Goal: Task Accomplishment & Management: Manage account settings

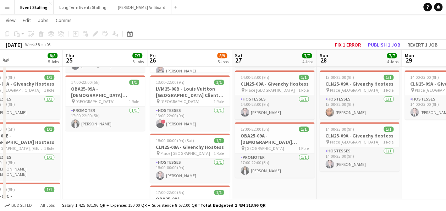
scroll to position [0, 277]
drag, startPoint x: 304, startPoint y: 145, endPoint x: 79, endPoint y: 148, distance: 224.2
click at [79, 148] on app-calendar-viewport "Sun 21 7/7 4 Jobs Mon 22 18/18 5 Jobs Tue 23 7/7 4 Jobs Wed 24 8/8 5 Jobs Thu 2…" at bounding box center [223, 98] width 446 height 486
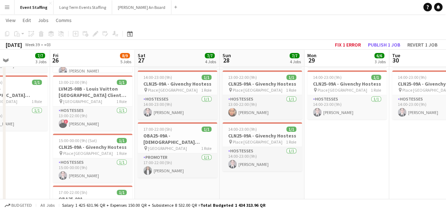
drag, startPoint x: 417, startPoint y: 154, endPoint x: 340, endPoint y: 158, distance: 77.8
click at [328, 158] on app-calendar-viewport "Tue 23 7/7 4 Jobs Wed 24 8/8 5 Jobs Thu 25 7/7 3 Jobs Fri 26 8/9 5 Jobs Sat 27 …" at bounding box center [223, 98] width 446 height 486
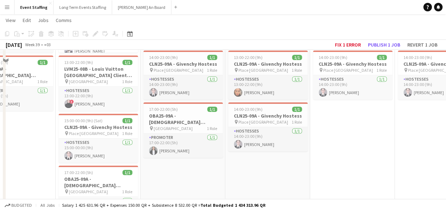
scroll to position [213, 0]
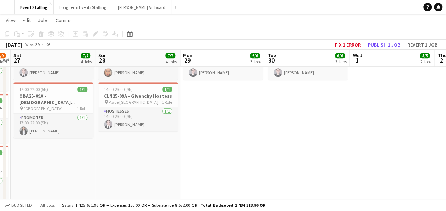
drag, startPoint x: 358, startPoint y: 145, endPoint x: 229, endPoint y: 153, distance: 129.0
click at [229, 153] on app-calendar-viewport "Tue 23 7/7 4 Jobs Wed 24 8/8 5 Jobs Thu 25 7/7 3 Jobs Fri 26 8/9 5 Jobs Sat 27 …" at bounding box center [223, 58] width 446 height 486
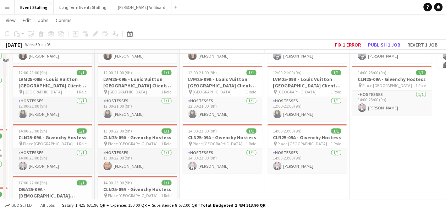
scroll to position [106, 0]
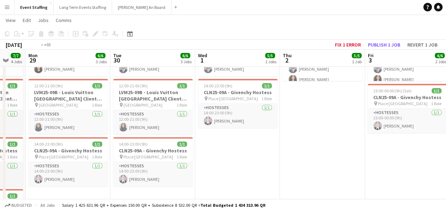
drag, startPoint x: 403, startPoint y: 152, endPoint x: 218, endPoint y: 153, distance: 185.2
click at [217, 153] on app-calendar-viewport "Thu 25 7/7 3 Jobs Fri 26 8/9 5 Jobs Sat 27 7/7 4 Jobs Sun 28 7/7 4 Jobs Mon 29 …" at bounding box center [223, 164] width 446 height 486
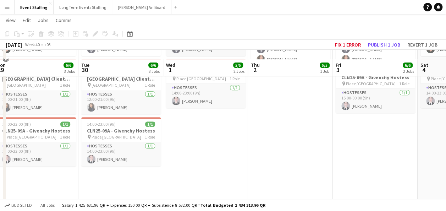
scroll to position [142, 0]
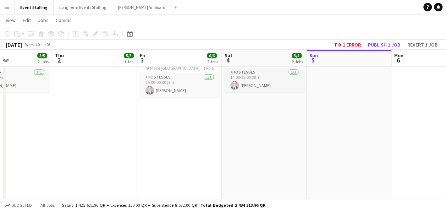
drag, startPoint x: 302, startPoint y: 147, endPoint x: 172, endPoint y: 156, distance: 130.9
click at [110, 157] on app-calendar-viewport "Mon 29 6/6 3 Jobs Tue 30 6/6 3 Jobs Wed 1 5/5 2 Jobs Thu 2 5/5 1 Job Fri 3 6/6 …" at bounding box center [223, 129] width 446 height 486
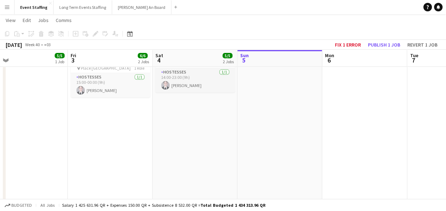
scroll to position [0, 327]
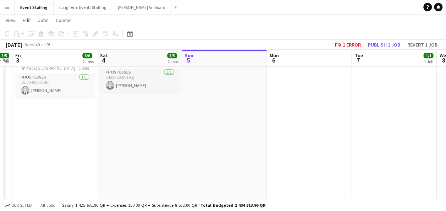
drag, startPoint x: 270, startPoint y: 147, endPoint x: 144, endPoint y: 155, distance: 125.5
click at [142, 156] on app-calendar-viewport "Mon 29 6/6 3 Jobs Tue 30 6/6 3 Jobs Wed 1 5/5 2 Jobs Thu 2 5/5 1 Job Fri 3 6/6 …" at bounding box center [223, 129] width 446 height 486
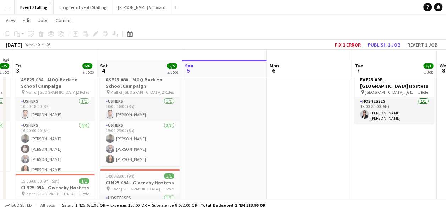
scroll to position [0, 0]
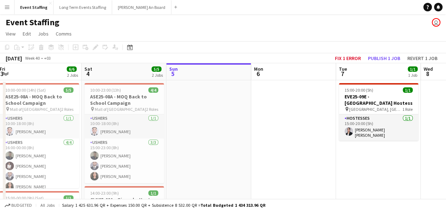
drag, startPoint x: 370, startPoint y: 160, endPoint x: 358, endPoint y: 144, distance: 20.4
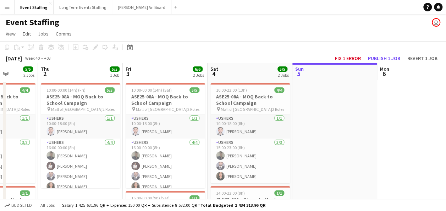
scroll to position [0, 205]
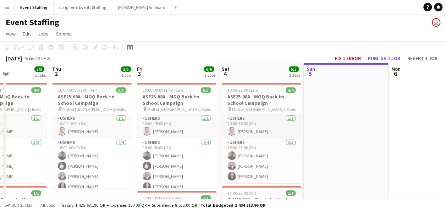
drag, startPoint x: 242, startPoint y: 142, endPoint x: 380, endPoint y: 144, distance: 137.3
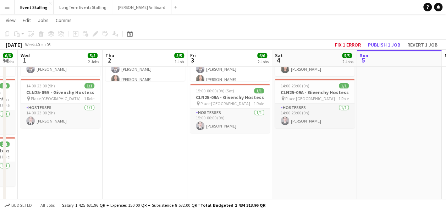
scroll to position [0, 146]
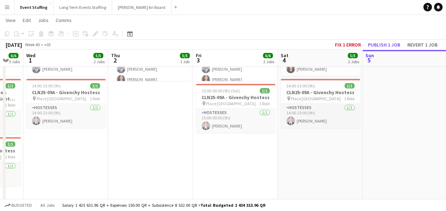
drag, startPoint x: 270, startPoint y: 151, endPoint x: 329, endPoint y: 145, distance: 59.2
click at [329, 145] on app-calendar-viewport "Mon 29 6/6 3 Jobs Tue 30 6/6 3 Jobs Wed 1 5/5 2 Jobs Thu 2 5/5 1 Job Fri 3 6/6 …" at bounding box center [223, 164] width 446 height 486
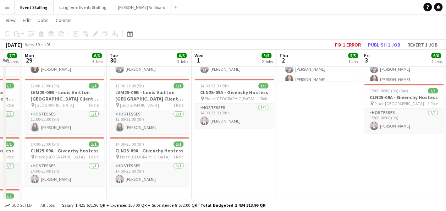
scroll to position [0, 219]
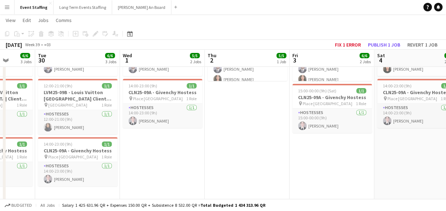
drag, startPoint x: 159, startPoint y: 161, endPoint x: 332, endPoint y: 170, distance: 172.7
click at [340, 171] on app-calendar-viewport "Sat 27 7/7 4 Jobs Sun 28 7/7 4 Jobs Mon 29 6/6 3 Jobs Tue 30 6/6 3 Jobs Wed 1 5…" at bounding box center [223, 164] width 446 height 486
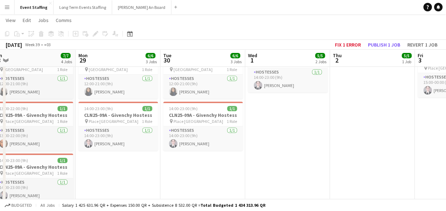
scroll to position [0, 155]
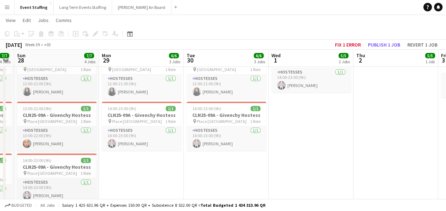
drag, startPoint x: 264, startPoint y: 167, endPoint x: 328, endPoint y: 165, distance: 64.2
click at [328, 165] on app-calendar-viewport "Fri 26 8/9 5 Jobs Sat 27 7/7 4 Jobs Sun 28 7/7 4 Jobs Mon 29 6/6 3 Jobs Tue 30 …" at bounding box center [223, 129] width 446 height 486
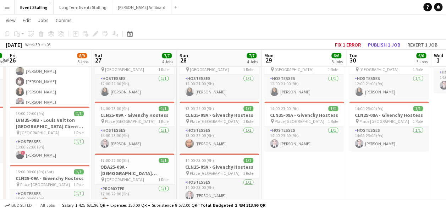
drag, startPoint x: 145, startPoint y: 158, endPoint x: 308, endPoint y: 163, distance: 162.9
click at [308, 163] on app-calendar-viewport "Wed 24 8/8 5 Jobs Thu 25 7/7 3 Jobs Fri 26 8/9 5 Jobs Sat 27 7/7 4 Jobs Sun 28 …" at bounding box center [223, 129] width 446 height 486
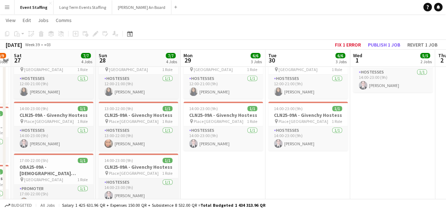
scroll to position [0, 255]
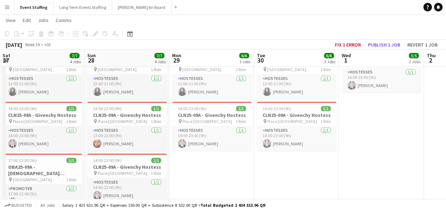
drag, startPoint x: 308, startPoint y: 163, endPoint x: 215, endPoint y: 163, distance: 92.6
click at [215, 164] on app-calendar-viewport "Wed 24 8/8 5 Jobs Thu 25 7/7 3 Jobs Fri 26 8/9 5 Jobs Sat 27 7/7 4 Jobs Sun 28 …" at bounding box center [223, 129] width 446 height 486
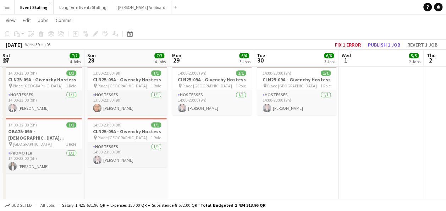
scroll to position [0, 181]
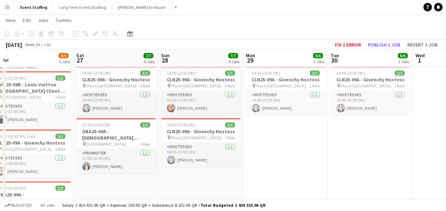
click at [311, 151] on app-calendar-viewport "Wed 24 8/8 5 Jobs Thu 25 7/7 3 Jobs Fri 26 8/9 5 Jobs Sat 27 7/7 4 Jobs Sun 28 …" at bounding box center [223, 93] width 446 height 486
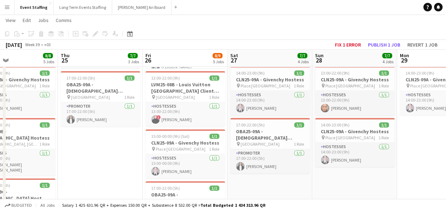
scroll to position [0, 195]
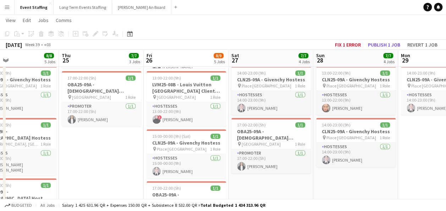
drag, startPoint x: 130, startPoint y: 189, endPoint x: 285, endPoint y: 189, distance: 155.0
click at [285, 189] on app-calendar-viewport "Mon 22 18/18 5 Jobs Tue 23 7/7 4 Jobs Wed 24 8/8 5 Jobs Thu 25 7/7 3 Jobs Fri 2…" at bounding box center [223, 93] width 446 height 486
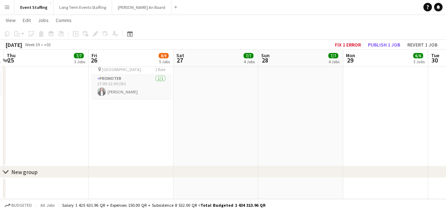
scroll to position [0, 186]
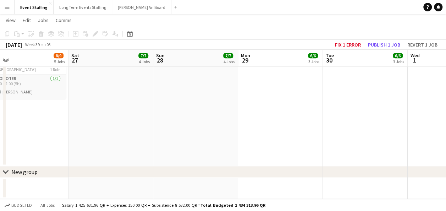
drag, startPoint x: 359, startPoint y: 139, endPoint x: 200, endPoint y: 153, distance: 159.5
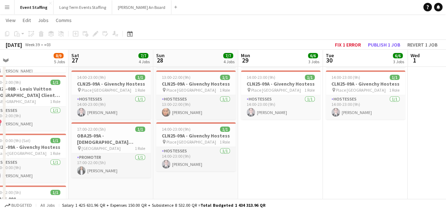
scroll to position [0, 199]
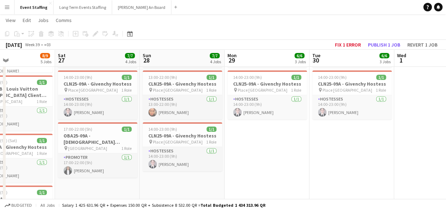
drag, startPoint x: 292, startPoint y: 157, endPoint x: 278, endPoint y: 157, distance: 13.5
click at [278, 157] on app-calendar-viewport "Wed 24 8/8 5 Jobs Thu 25 7/7 3 Jobs Fri 26 8/9 5 Jobs Sat 27 7/7 4 Jobs Sun 28 …" at bounding box center [223, 98] width 446 height 486
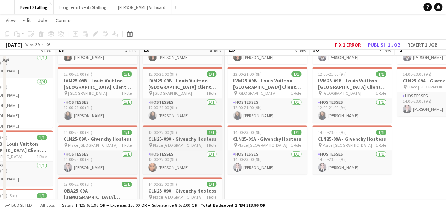
scroll to position [142, 0]
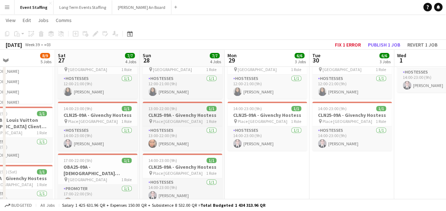
click at [184, 110] on div "13:00-22:00 (9h) 1/1" at bounding box center [182, 108] width 79 height 5
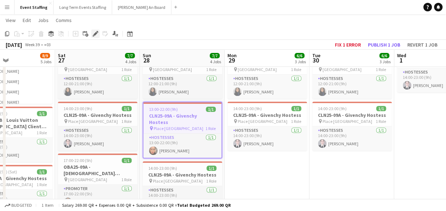
click at [95, 33] on icon at bounding box center [95, 34] width 4 height 4
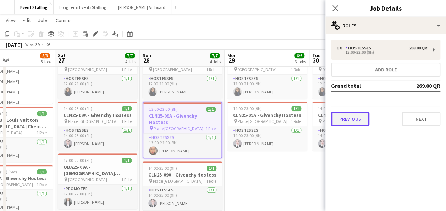
click at [362, 117] on button "Previous" at bounding box center [350, 119] width 38 height 14
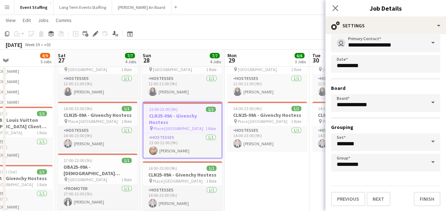
scroll to position [44, 0]
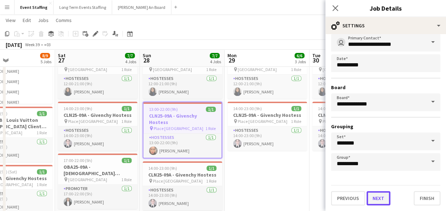
click at [382, 199] on button "Next" at bounding box center [378, 198] width 24 height 14
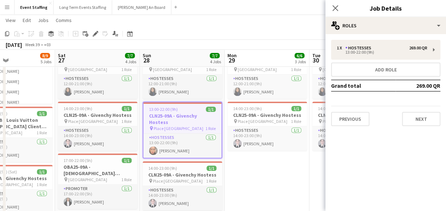
scroll to position [0, 0]
click at [412, 120] on button "Next" at bounding box center [421, 119] width 38 height 14
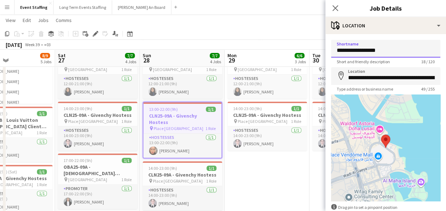
drag, startPoint x: 388, startPoint y: 50, endPoint x: 329, endPoint y: 50, distance: 59.6
click at [293, 55] on body "Menu Boards Boards Boards All jobs Status Workforce Workforce My Workforce Recr…" at bounding box center [223, 121] width 446 height 526
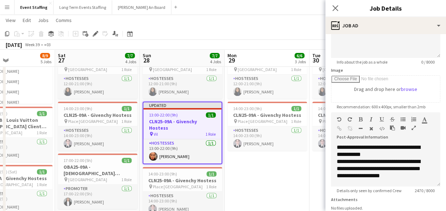
scroll to position [145, 0]
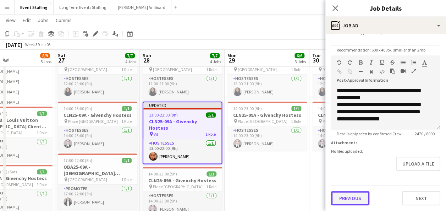
click at [357, 203] on button "Previous" at bounding box center [350, 198] width 38 height 14
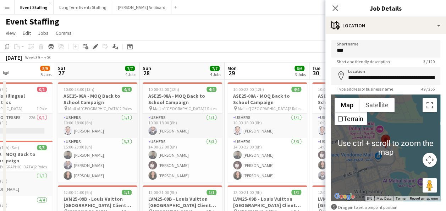
scroll to position [0, 0]
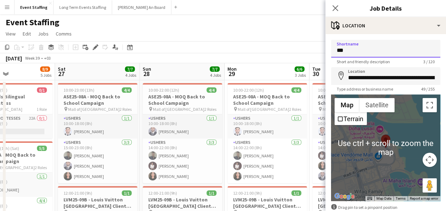
click at [357, 49] on input "***" at bounding box center [385, 49] width 109 height 18
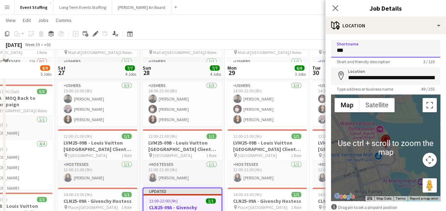
scroll to position [71, 0]
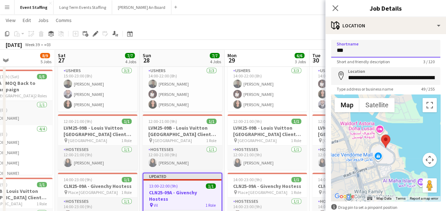
click at [349, 50] on input "***" at bounding box center [385, 49] width 109 height 18
type input "**********"
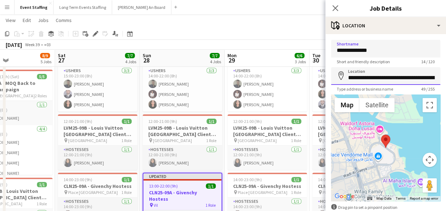
click at [359, 77] on input "**********" at bounding box center [385, 76] width 109 height 18
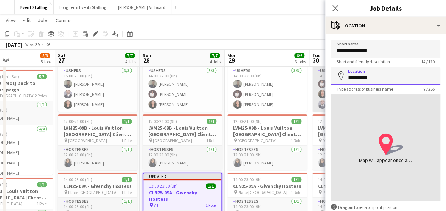
type input "*********"
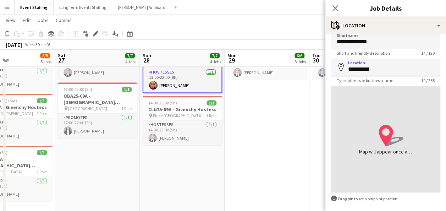
scroll to position [0, 0]
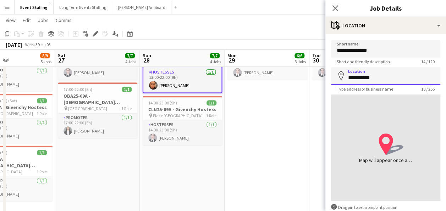
click at [356, 79] on input "*********" at bounding box center [385, 76] width 109 height 18
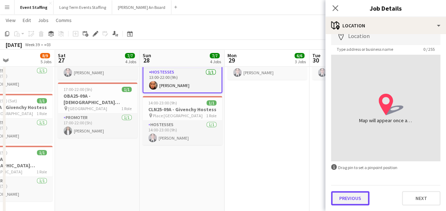
click at [360, 195] on button "Previous" at bounding box center [350, 198] width 38 height 14
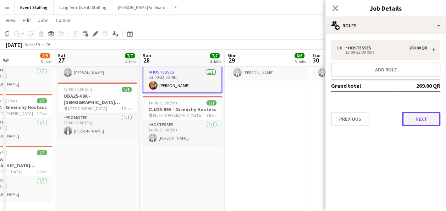
click at [415, 116] on button "Next" at bounding box center [421, 119] width 38 height 14
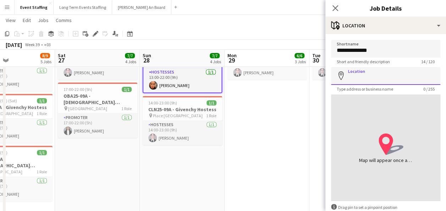
click at [353, 73] on input "Location" at bounding box center [385, 76] width 109 height 18
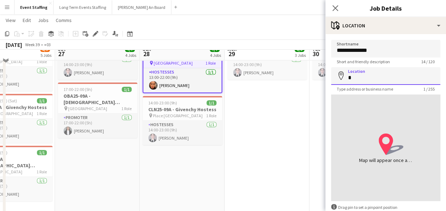
scroll to position [142, 0]
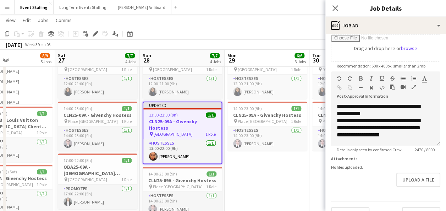
scroll to position [140, 0]
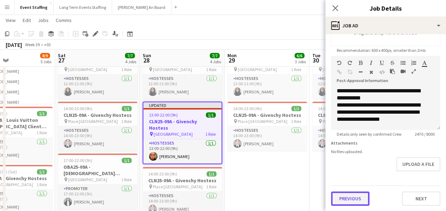
click at [358, 198] on button "Previous" at bounding box center [350, 198] width 38 height 14
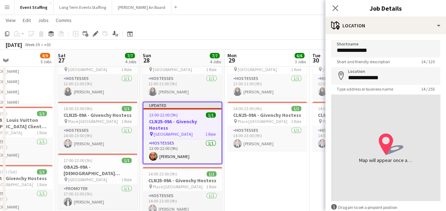
scroll to position [0, 0]
click at [386, 76] on input "**********" at bounding box center [385, 76] width 109 height 18
type input "**********"
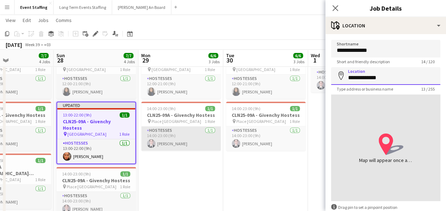
scroll to position [0, 288]
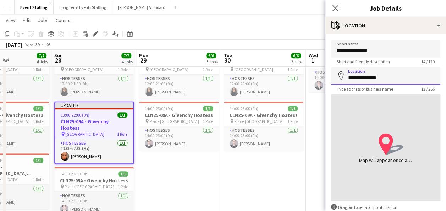
drag, startPoint x: 382, startPoint y: 77, endPoint x: 325, endPoint y: 76, distance: 56.4
click at [325, 76] on form "**********" at bounding box center [385, 142] width 121 height 205
click at [399, 64] on div "Short and friendly description 14 / 120" at bounding box center [385, 61] width 109 height 5
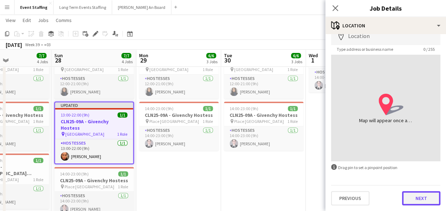
click at [412, 192] on button "Next" at bounding box center [421, 198] width 38 height 14
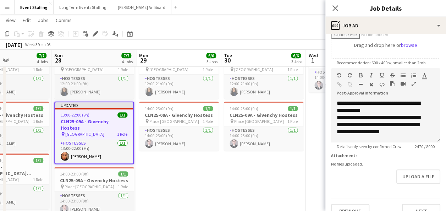
scroll to position [145, 0]
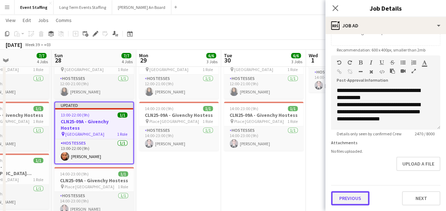
click at [353, 198] on button "Previous" at bounding box center [350, 198] width 38 height 14
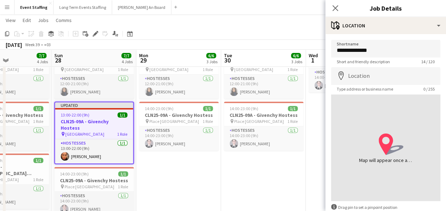
scroll to position [0, 0]
click at [360, 77] on input "Location" at bounding box center [385, 76] width 109 height 18
type input "***"
click at [346, 79] on input "***" at bounding box center [385, 76] width 109 height 18
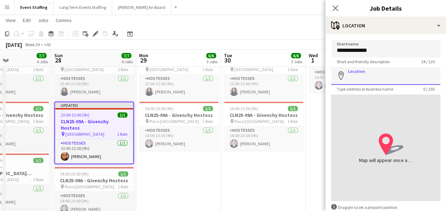
scroll to position [40, 0]
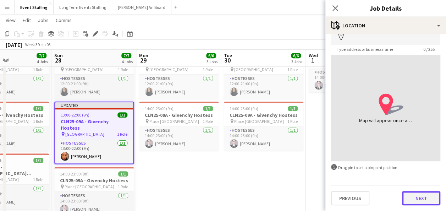
click at [402, 193] on button "Next" at bounding box center [421, 198] width 38 height 14
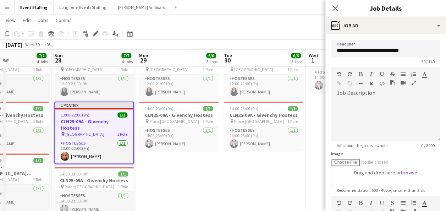
scroll to position [0, 0]
click at [306, 181] on app-date-cell "10:00-22:00 (12h) 4/4 ASE25-08A - MOQ Back to School Campaign pin Mall of Qatar…" at bounding box center [348, 139] width 85 height 402
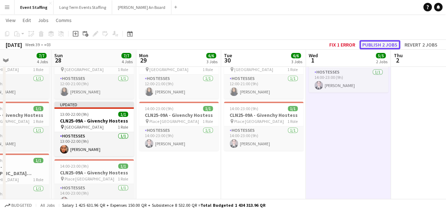
click at [373, 45] on button "Publish 2 jobs" at bounding box center [379, 44] width 41 height 9
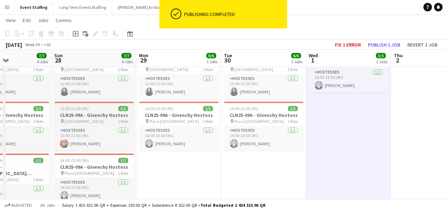
click at [96, 117] on h3 "CLN25-09A - Givenchy Hostess" at bounding box center [93, 115] width 79 height 6
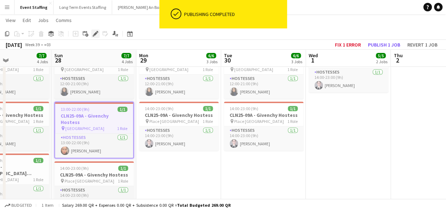
click at [96, 35] on icon "Edit" at bounding box center [96, 34] width 6 height 6
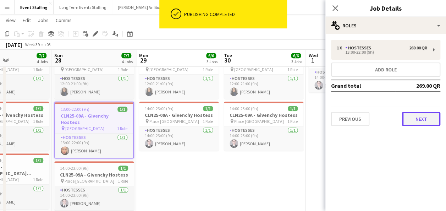
click at [414, 120] on button "Next" at bounding box center [421, 119] width 38 height 14
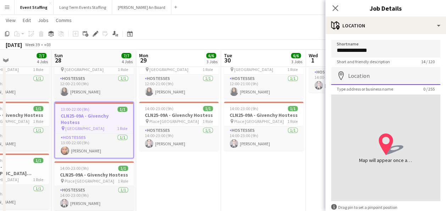
click at [380, 76] on input "Location" at bounding box center [385, 76] width 109 height 18
type input "**********"
click at [388, 135] on icon "location-icon Created with Sketch." at bounding box center [391, 144] width 25 height 25
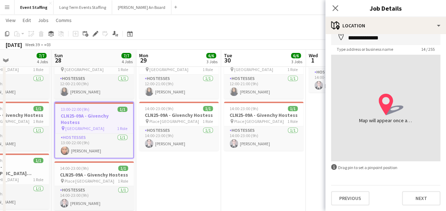
scroll to position [22, 0]
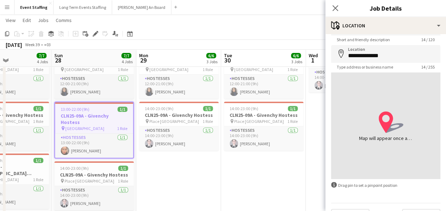
click at [353, 186] on div "information-circle Drag pin to set a pinpoint position" at bounding box center [385, 185] width 109 height 7
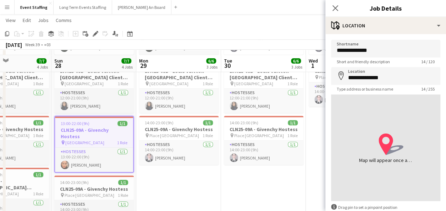
scroll to position [142, 0]
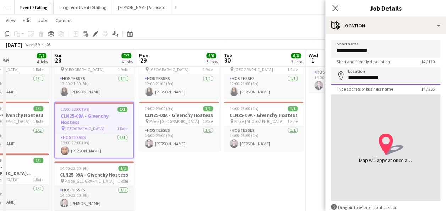
click at [373, 81] on input "**********" at bounding box center [385, 76] width 109 height 18
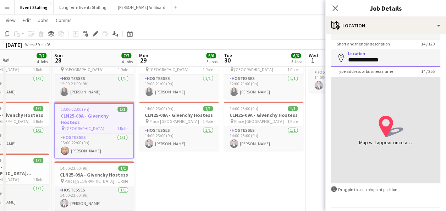
scroll to position [40, 0]
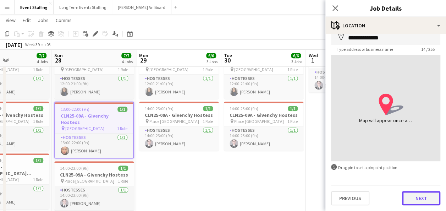
click at [412, 199] on button "Next" at bounding box center [421, 198] width 38 height 14
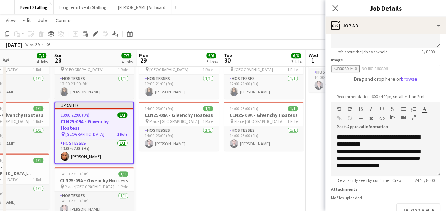
scroll to position [145, 0]
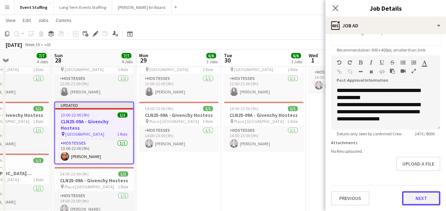
click at [408, 197] on button "Next" at bounding box center [421, 198] width 38 height 14
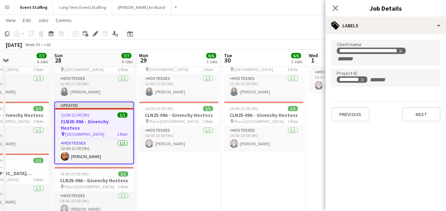
scroll to position [0, 0]
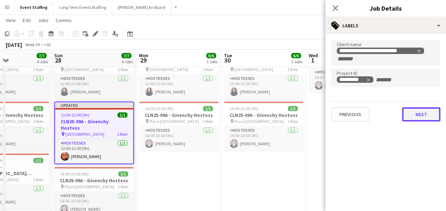
click at [424, 115] on button "Next" at bounding box center [421, 114] width 38 height 14
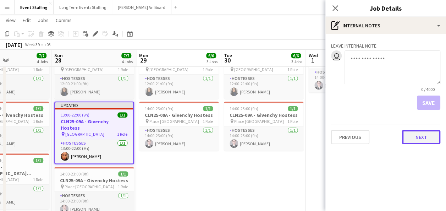
click at [425, 131] on button "Next" at bounding box center [421, 137] width 38 height 14
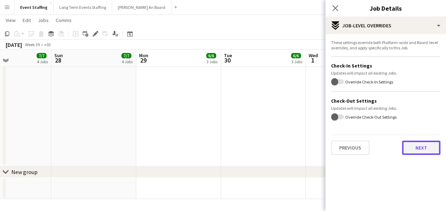
click at [427, 144] on button "Next" at bounding box center [421, 147] width 38 height 14
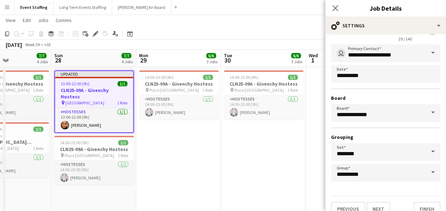
scroll to position [44, 0]
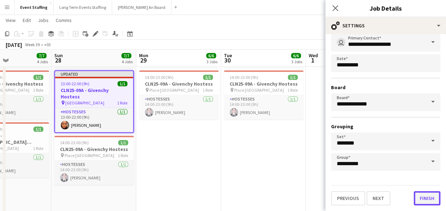
click at [415, 197] on button "Finish" at bounding box center [427, 198] width 27 height 14
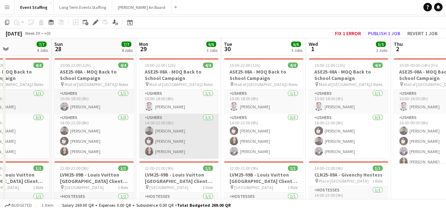
scroll to position [0, 0]
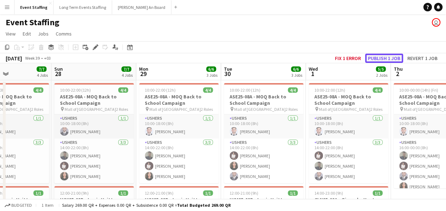
click at [379, 55] on button "Publish 1 job" at bounding box center [384, 58] width 38 height 9
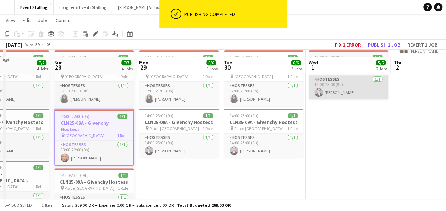
scroll to position [142, 0]
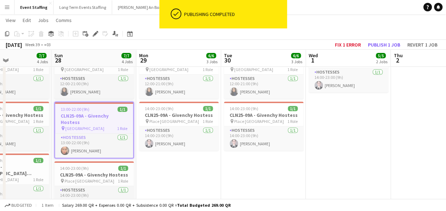
click at [100, 116] on h3 "CLN25-09A - Givenchy Hostess" at bounding box center [94, 118] width 78 height 13
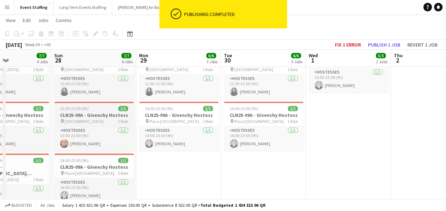
click at [95, 114] on h3 "CLN25-09A - Givenchy Hostess" at bounding box center [93, 115] width 79 height 6
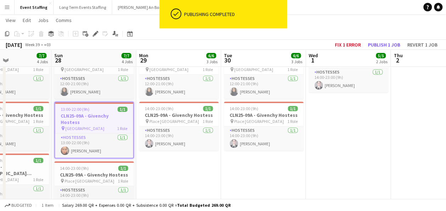
click at [95, 38] on app-toolbar "Copy Paste Paste Ctrl+V Paste with crew Ctrl+Shift+V Paste linked Job Delete Gr…" at bounding box center [223, 34] width 446 height 12
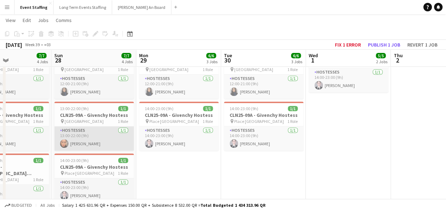
click at [99, 128] on app-card-role "Hostesses 1/1 13:00-22:00 (9h) Meryam Zouine" at bounding box center [93, 138] width 79 height 24
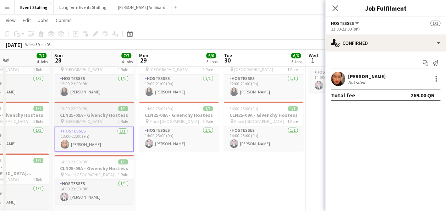
click at [102, 111] on app-job-card "13:00-22:00 (9h) 1/1 CLN25-09A - Givenchy Hostess pin Villaggio Mall 1 Role Hos…" at bounding box center [93, 126] width 79 height 50
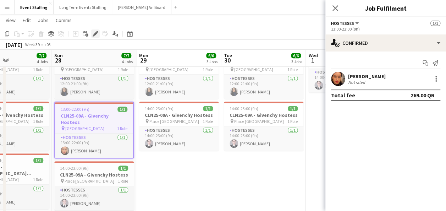
click at [95, 34] on icon at bounding box center [95, 34] width 4 height 4
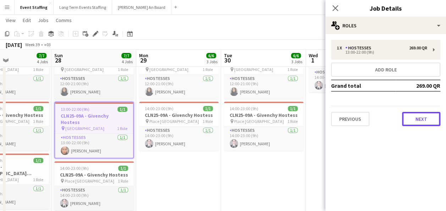
click at [440, 118] on button "Next" at bounding box center [421, 119] width 38 height 14
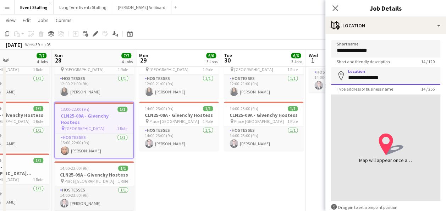
click at [369, 76] on input "**********" at bounding box center [385, 76] width 109 height 18
click at [394, 115] on div "location-icon Created with Sketch. Map will appear once address has been added" at bounding box center [385, 147] width 109 height 106
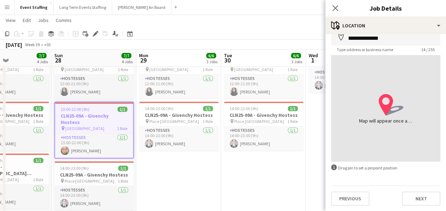
scroll to position [40, 0]
click at [285, 175] on app-date-cell "10:00-22:00 (12h) 4/4 ASE25-08A - MOQ Back to School Campaign pin Mall of Qatar…" at bounding box center [263, 139] width 85 height 402
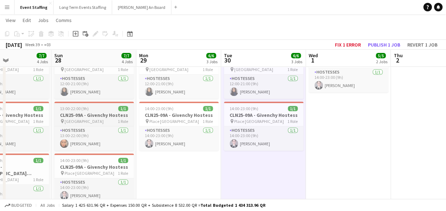
click at [100, 115] on h3 "CLN25-09A - Givenchy Hostess" at bounding box center [93, 115] width 79 height 6
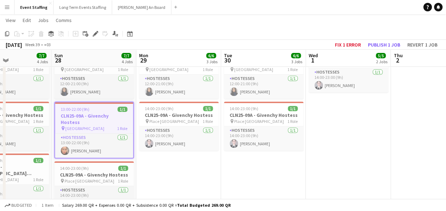
click at [280, 178] on app-date-cell "10:00-22:00 (12h) 4/4 ASE25-08A - MOQ Back to School Campaign pin Mall of Qatar…" at bounding box center [263, 139] width 85 height 402
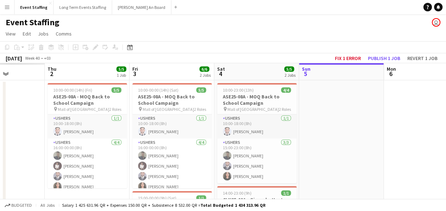
drag, startPoint x: 197, startPoint y: 148, endPoint x: 410, endPoint y: 165, distance: 213.5
click at [410, 165] on app-calendar-viewport "Tue 30 Wed 1 Thu 2 5/5 1 Job Fri 3 6/6 2 Jobs Sat 4 5/5 2 Jobs Sun 5 Mon 6 Tue …" at bounding box center [223, 178] width 446 height 231
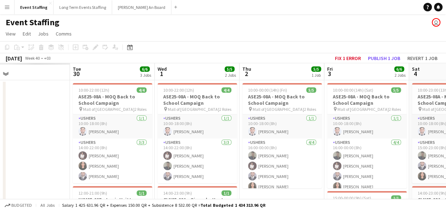
drag, startPoint x: 187, startPoint y: 145, endPoint x: 348, endPoint y: 155, distance: 161.0
click at [348, 155] on app-calendar-viewport "Sat 27 Sun 28 Mon 29 Tue 30 6/6 3 Jobs Wed 1 5/5 2 Jobs Thu 2 5/5 1 Job Fri 3 6…" at bounding box center [223, 205] width 446 height 285
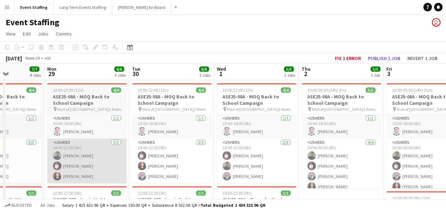
drag, startPoint x: 274, startPoint y: 142, endPoint x: 193, endPoint y: 140, distance: 80.5
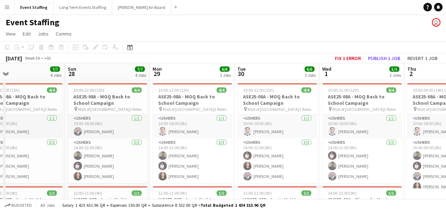
scroll to position [0, 286]
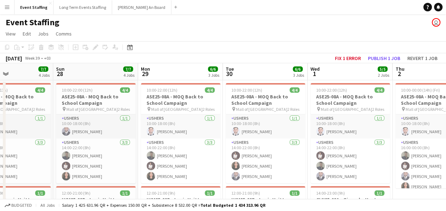
drag, startPoint x: 131, startPoint y: 126, endPoint x: 120, endPoint y: 131, distance: 11.3
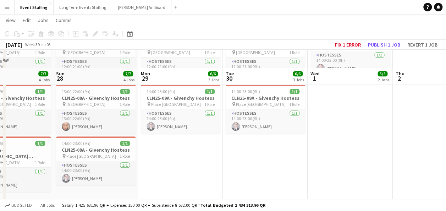
scroll to position [177, 0]
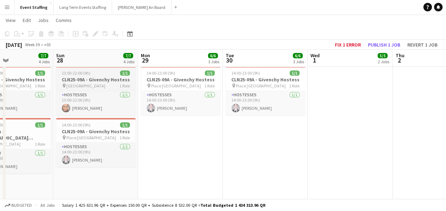
click at [92, 80] on h3 "CLN25-09A - Givenchy Hostess" at bounding box center [95, 79] width 79 height 6
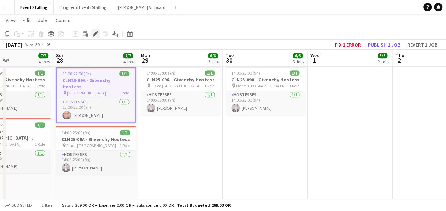
click at [95, 35] on icon "Edit" at bounding box center [96, 34] width 6 height 6
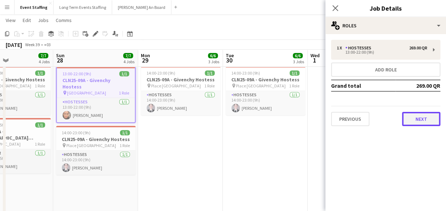
click at [414, 123] on button "Next" at bounding box center [421, 119] width 38 height 14
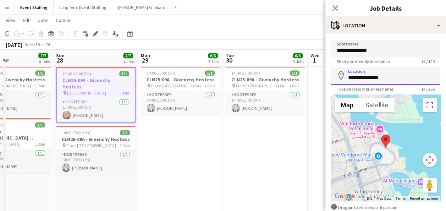
click at [386, 79] on input "**********" at bounding box center [385, 76] width 109 height 18
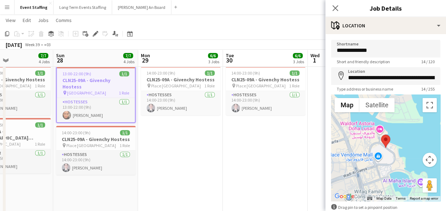
type input "**********"
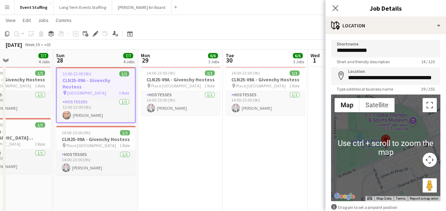
scroll to position [40, 0]
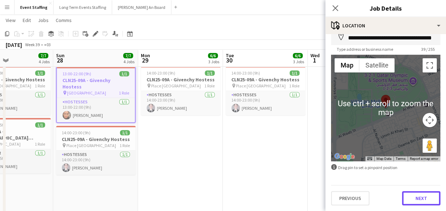
click at [410, 194] on button "Next" at bounding box center [421, 198] width 38 height 14
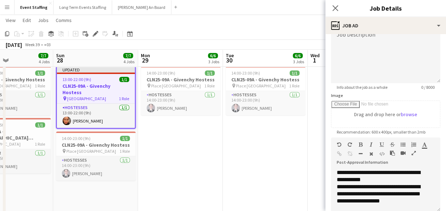
scroll to position [142, 0]
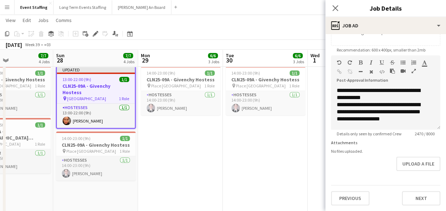
click at [267, 177] on app-date-cell "10:00-22:00 (12h) 4/4 ASE25-08A - MOQ Back to School Campaign pin Mall of Qatar…" at bounding box center [265, 80] width 85 height 357
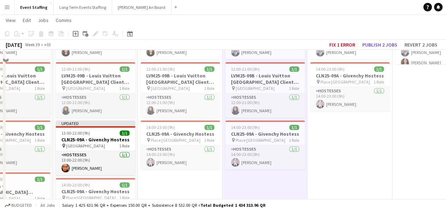
scroll to position [71, 0]
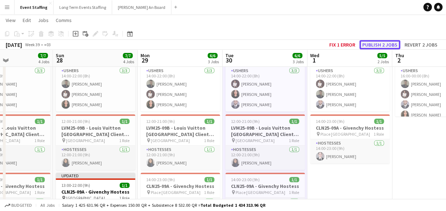
click at [374, 43] on button "Publish 2 jobs" at bounding box center [379, 44] width 41 height 9
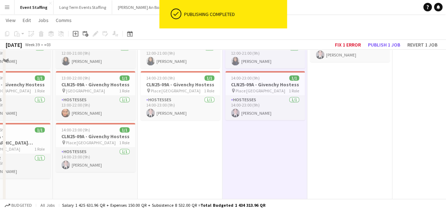
scroll to position [177, 0]
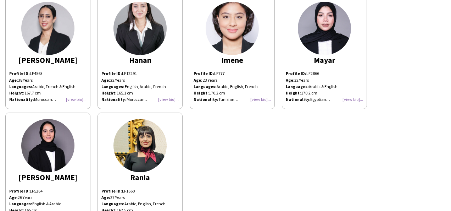
scroll to position [162, 0]
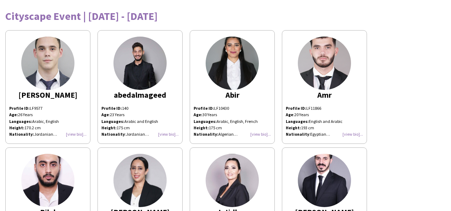
click at [212, 11] on div "Cityscape Event | October 12th - 14th 2025" at bounding box center [225, 16] width 441 height 11
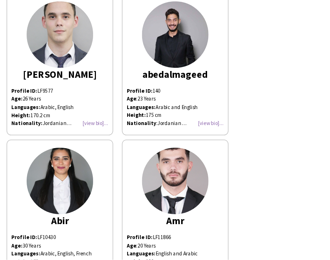
scroll to position [35, 0]
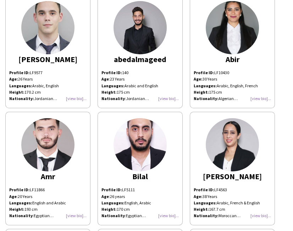
drag, startPoint x: 231, startPoint y: 0, endPoint x: 96, endPoint y: 128, distance: 185.2
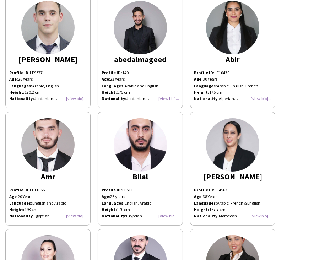
scroll to position [35, 0]
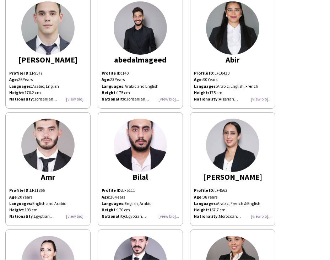
drag, startPoint x: 236, startPoint y: 0, endPoint x: 95, endPoint y: 139, distance: 197.9
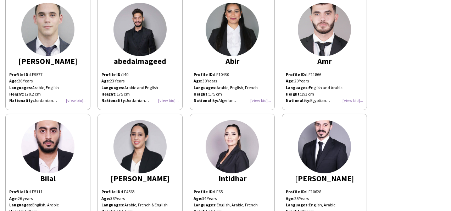
scroll to position [0, 0]
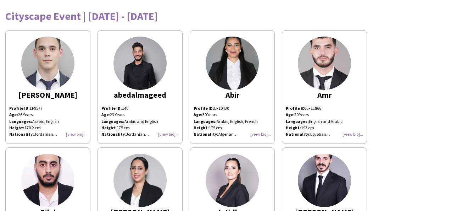
click at [85, 16] on div "Cityscape Event | October 12th - 14th 2025" at bounding box center [225, 16] width 441 height 11
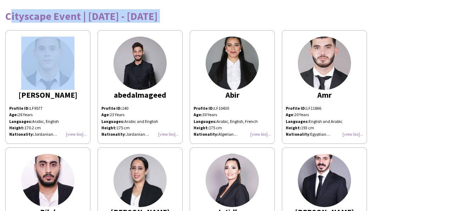
click at [85, 16] on div "Cityscape Event | October 12th - 14th 2025" at bounding box center [225, 16] width 441 height 11
copy div "Cityscape Event | October 12th - 14th 2025"
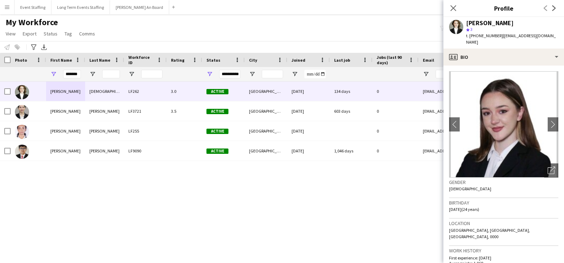
click at [78, 74] on input "*******" at bounding box center [72, 74] width 18 height 9
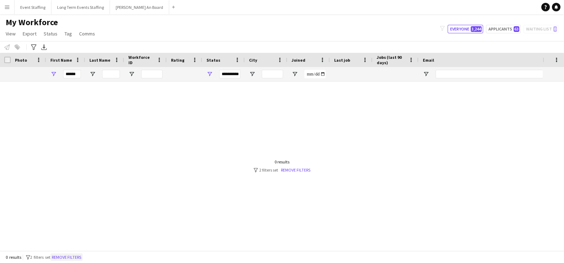
type input "******"
click at [71, 255] on button "Remove filters" at bounding box center [66, 258] width 32 height 8
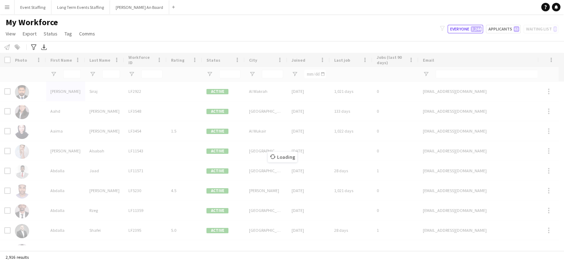
click at [70, 75] on div "Loading" at bounding box center [282, 152] width 564 height 198
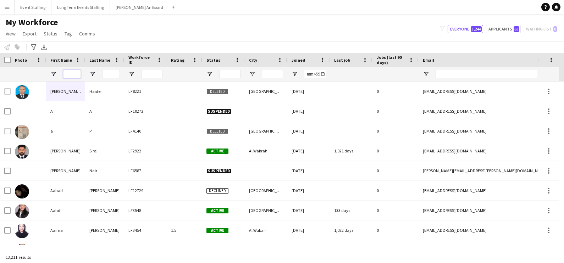
click at [70, 73] on input "First Name Filter Input" at bounding box center [72, 74] width 18 height 9
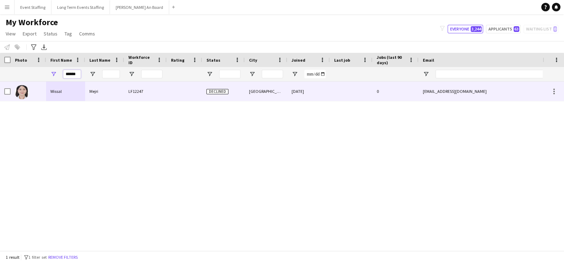
type input "******"
click at [79, 91] on div "Wissal" at bounding box center [65, 92] width 39 height 20
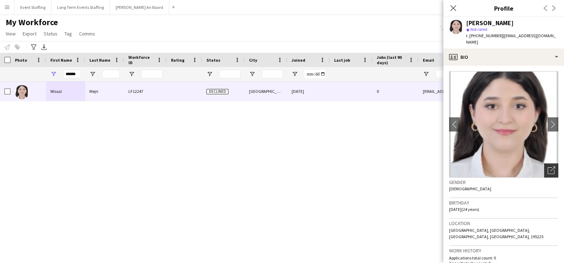
click at [545, 164] on div "Open photos pop-in" at bounding box center [551, 171] width 14 height 14
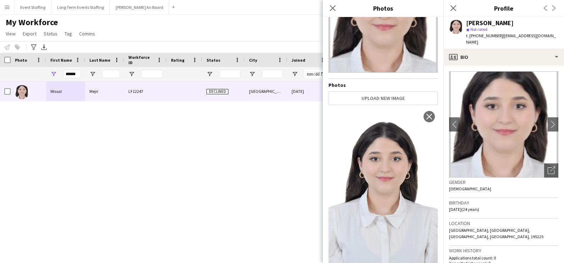
scroll to position [73, 0]
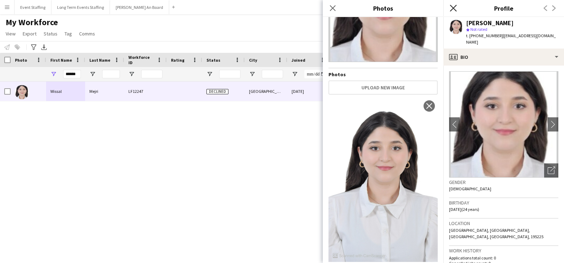
click at [451, 8] on icon "Close pop-in" at bounding box center [453, 8] width 7 height 7
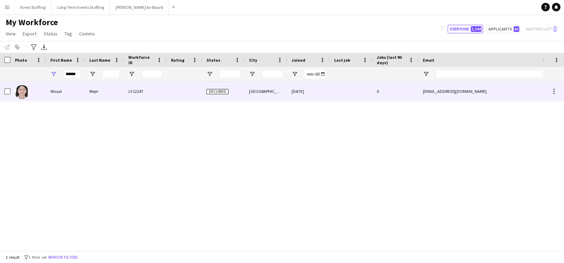
drag, startPoint x: 531, startPoint y: 0, endPoint x: 137, endPoint y: 95, distance: 405.0
click at [137, 95] on div "LF12247" at bounding box center [145, 92] width 43 height 20
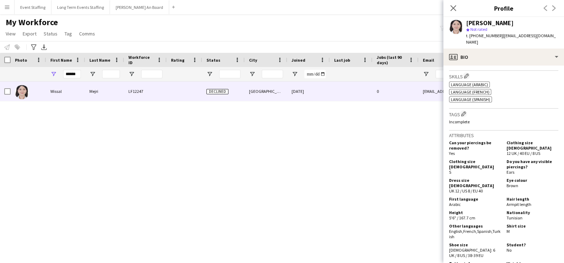
scroll to position [438, 0]
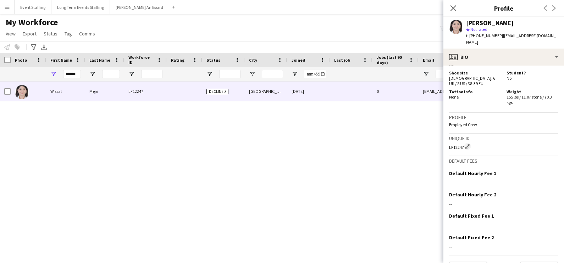
click at [456, 143] on div "LF12247 Edit crew unique ID" at bounding box center [503, 146] width 109 height 7
copy div "LF12247"
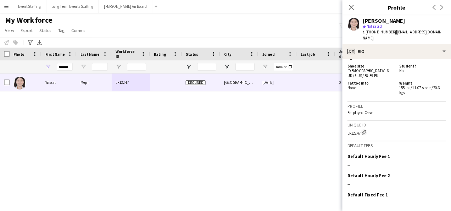
scroll to position [438, 0]
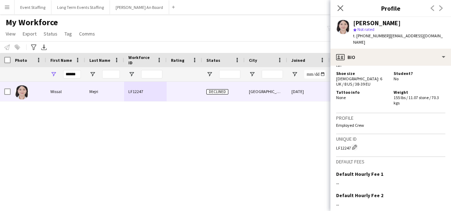
drag, startPoint x: 532, startPoint y: 0, endPoint x: 269, endPoint y: 33, distance: 265.3
click at [270, 32] on div "My Workforce View Views Default view New view Update view Delete view Edit name…" at bounding box center [225, 29] width 451 height 24
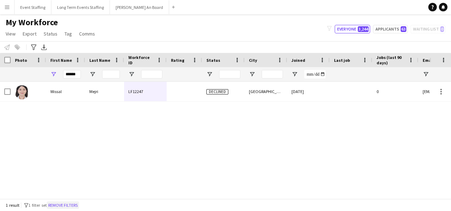
click at [79, 202] on button "Remove filters" at bounding box center [63, 205] width 32 height 8
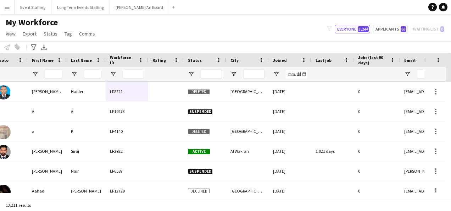
scroll to position [0, 0]
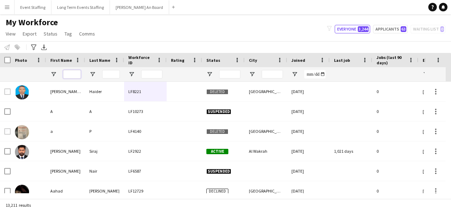
click at [63, 72] on input "First Name Filter Input" at bounding box center [72, 74] width 18 height 9
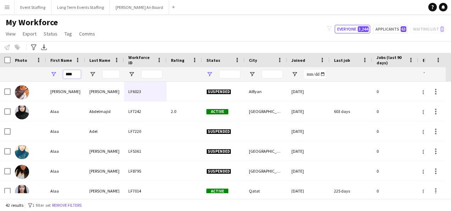
type input "****"
click at [208, 77] on span "Open Filter Menu" at bounding box center [209, 74] width 6 height 6
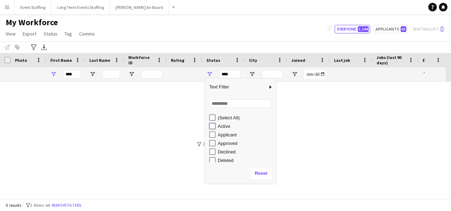
type input "**********"
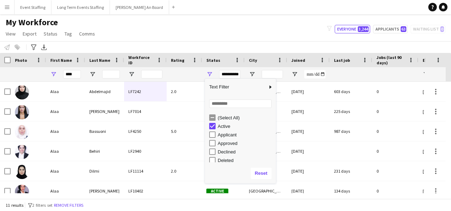
click at [217, 27] on div "My Workforce View Views Default view New view Update view Delete view Edit name…" at bounding box center [225, 29] width 451 height 24
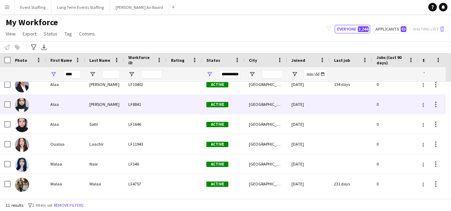
scroll to position [71, 0]
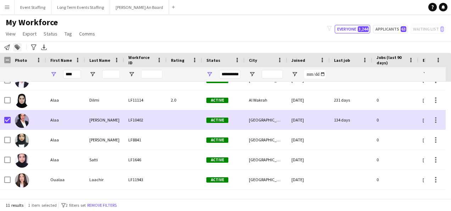
click at [21, 48] on div "Add to tag" at bounding box center [17, 47] width 9 height 9
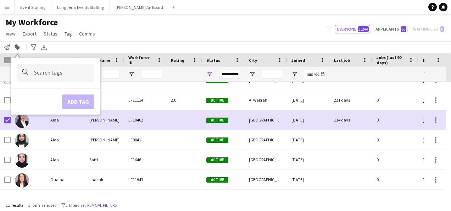
click at [46, 73] on input "Type to search..." at bounding box center [61, 73] width 55 height 6
click at [61, 75] on input "Type to search..." at bounding box center [61, 75] width 55 height 6
paste input "**********"
type input "**********"
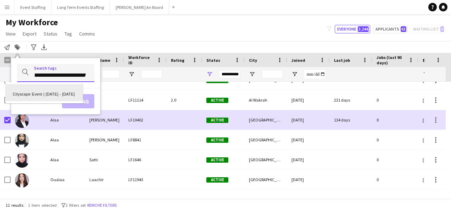
scroll to position [0, 0]
click at [61, 88] on div "Cityscape Event | [DATE] - [DATE]" at bounding box center [44, 92] width 77 height 17
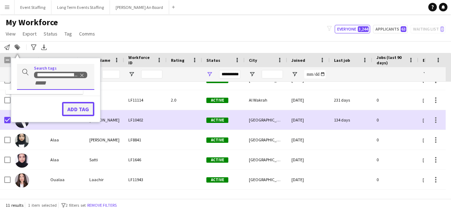
click at [76, 105] on button "Add tag" at bounding box center [78, 109] width 32 height 14
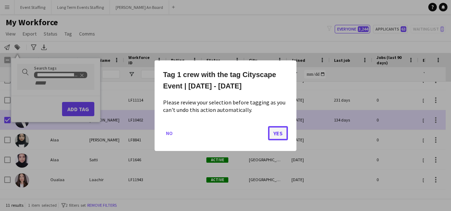
click at [279, 137] on button "Yes" at bounding box center [278, 133] width 20 height 14
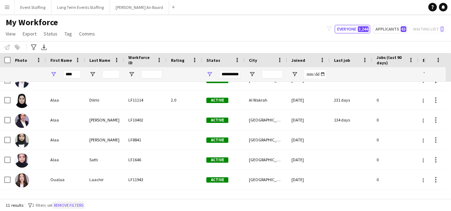
click at [69, 203] on button "Remove filters" at bounding box center [69, 205] width 32 height 8
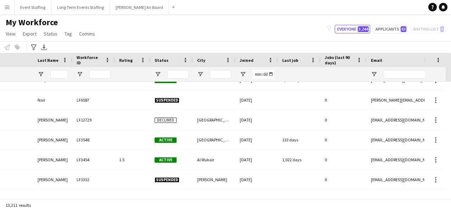
scroll to position [0, 180]
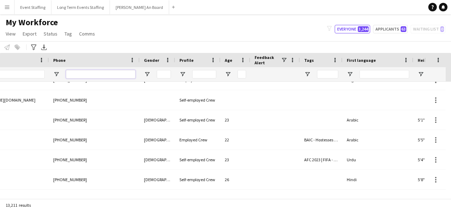
click at [82, 77] on input "Phone Filter Input" at bounding box center [101, 74] width 70 height 9
paste input "********"
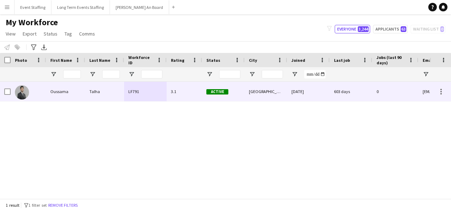
type input "********"
click at [77, 89] on div "Oussama" at bounding box center [65, 92] width 39 height 20
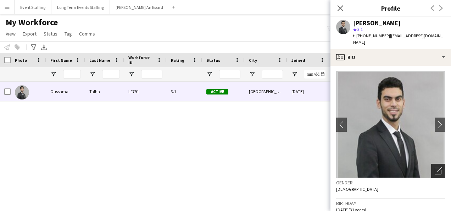
click at [437, 164] on div "Open photos pop-in" at bounding box center [438, 171] width 14 height 14
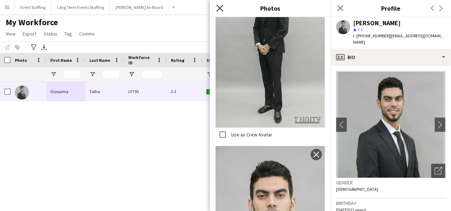
click at [219, 11] on icon "Close pop-in" at bounding box center [219, 8] width 7 height 7
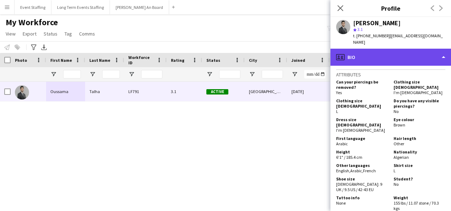
click at [388, 49] on div "profile Bio" at bounding box center [391, 57] width 121 height 17
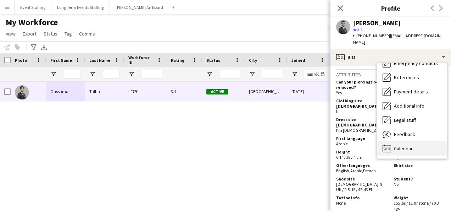
click at [414, 141] on div "Calendar Calendar" at bounding box center [412, 148] width 70 height 14
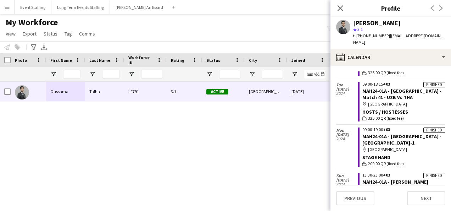
click at [165, 166] on div "talha12oussama@gmail.com 0 603 days Active Doha 26-03-2022 Talha LF791 3.1 Ouss…" at bounding box center [215, 137] width 430 height 111
click at [340, 8] on icon at bounding box center [340, 8] width 7 height 7
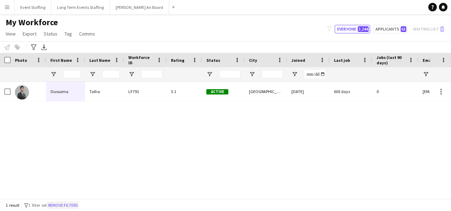
click at [77, 201] on button "Remove filters" at bounding box center [63, 205] width 32 height 8
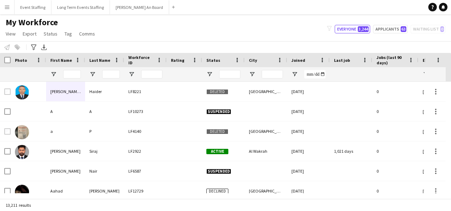
click at [71, 68] on div at bounding box center [72, 74] width 18 height 14
click at [71, 73] on input "First Name Filter Input" at bounding box center [72, 74] width 18 height 9
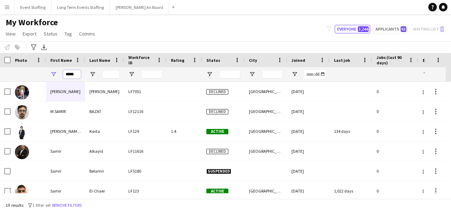
type input "*****"
click at [167, 27] on div "My Workforce View Views Default view New view Update view Delete view Edit name…" at bounding box center [225, 29] width 451 height 24
click at [210, 73] on span "Open Filter Menu" at bounding box center [209, 74] width 6 height 6
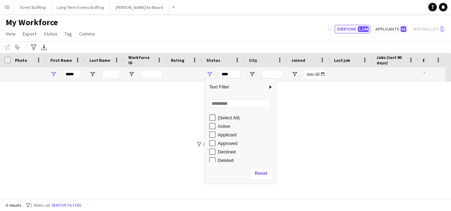
click at [214, 129] on div "Active" at bounding box center [242, 126] width 67 height 9
type input "**********"
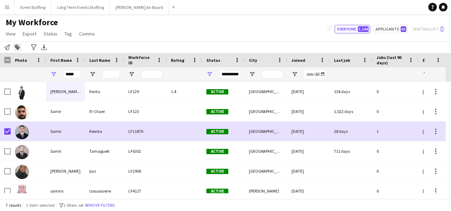
click at [18, 46] on icon "Add to tag" at bounding box center [18, 47] width 6 height 6
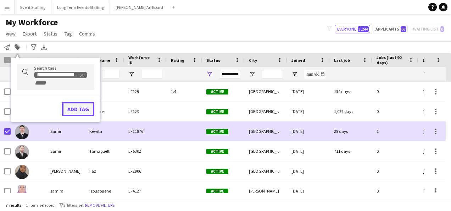
click at [81, 107] on button "Add tag" at bounding box center [78, 109] width 32 height 14
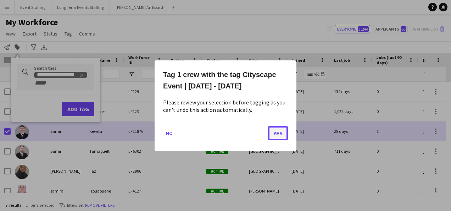
click at [277, 134] on button "Yes" at bounding box center [278, 133] width 20 height 14
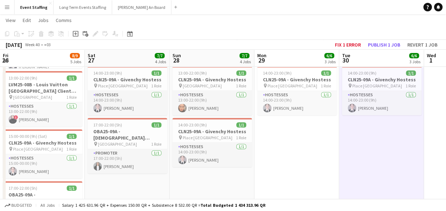
scroll to position [177, 0]
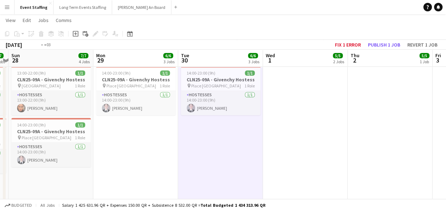
drag, startPoint x: 177, startPoint y: 117, endPoint x: 331, endPoint y: 128, distance: 154.7
click at [331, 128] on app-calendar-viewport "Fri 26 8/9 5 Jobs Sat 27 7/7 4 Jobs Sun 28 7/7 4 Jobs Mon 29 6/6 3 Jobs Tue 30 …" at bounding box center [223, 70] width 446 height 441
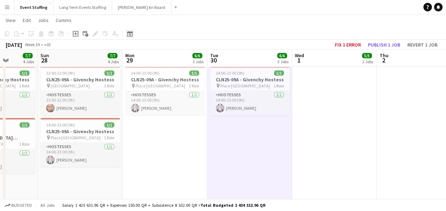
click at [130, 33] on icon "Date picker" at bounding box center [130, 34] width 6 height 6
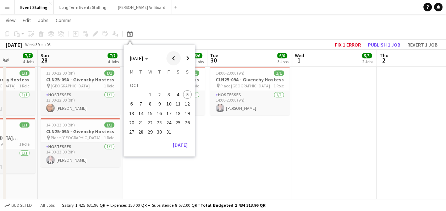
click at [172, 61] on span "Previous month" at bounding box center [173, 58] width 14 height 14
click at [189, 86] on span "1" at bounding box center [187, 86] width 9 height 10
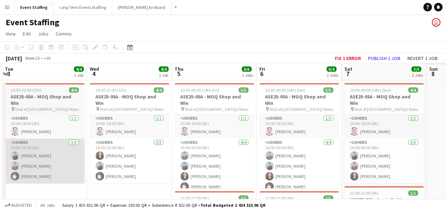
scroll to position [0, 308]
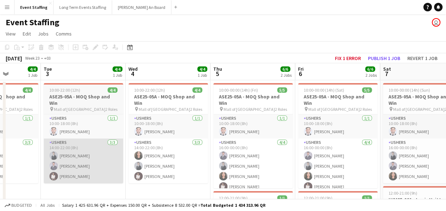
drag, startPoint x: 328, startPoint y: 187, endPoint x: 109, endPoint y: 169, distance: 219.2
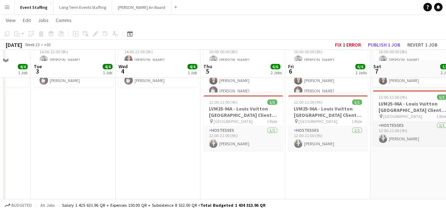
scroll to position [106, 0]
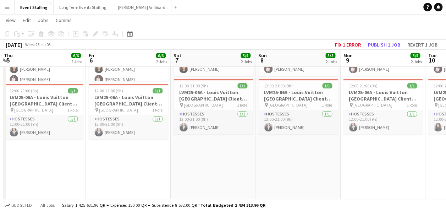
drag, startPoint x: 336, startPoint y: 161, endPoint x: 214, endPoint y: 162, distance: 122.1
click at [214, 162] on app-calendar-viewport "Sun 1 4/4 1 Job Mon 2 4/4 1 Job Tue 3 4/4 1 Job Wed 4 4/4 1 Job Thu 5 6/6 2 Job…" at bounding box center [223, 141] width 446 height 441
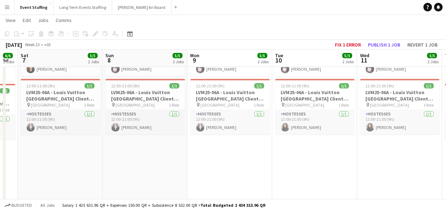
scroll to position [0, 343]
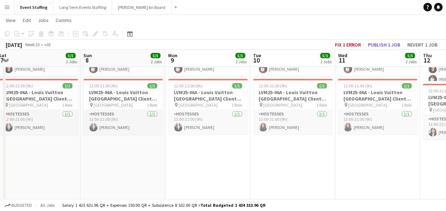
drag, startPoint x: 421, startPoint y: 155, endPoint x: 248, endPoint y: 162, distance: 174.0
click at [247, 162] on app-calendar-viewport "Tue 3 4/4 1 Job Wed 4 4/4 1 Job Thu 5 6/6 2 Jobs Fri 6 6/6 2 Jobs Sat 7 5/5 2 J…" at bounding box center [223, 141] width 446 height 441
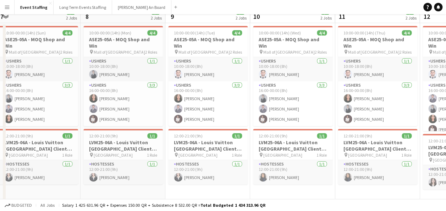
scroll to position [0, 0]
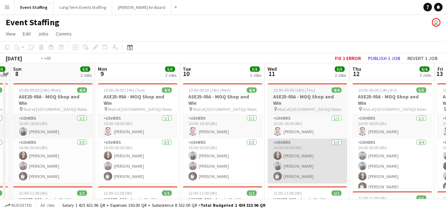
drag, startPoint x: 406, startPoint y: 153, endPoint x: 160, endPoint y: 149, distance: 246.6
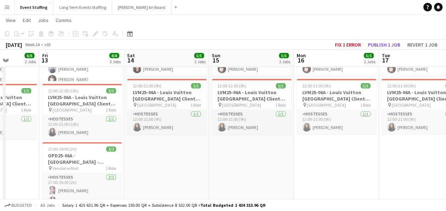
scroll to position [0, 300]
drag, startPoint x: 382, startPoint y: 169, endPoint x: 186, endPoint y: 166, distance: 195.9
click at [186, 166] on app-calendar-viewport "Mon 9 5/5 2 Jobs Tue 10 5/5 2 Jobs Wed 11 5/5 2 Jobs Thu 12 6/6 2 Jobs Fri 13 8…" at bounding box center [223, 141] width 446 height 441
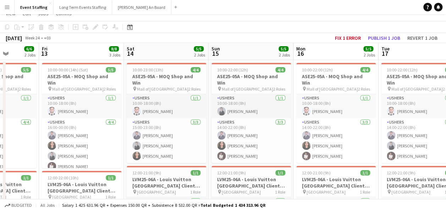
scroll to position [0, 0]
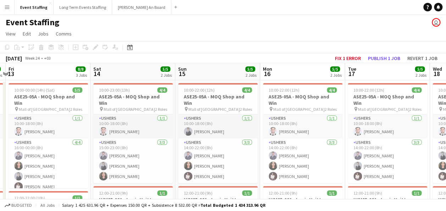
drag, startPoint x: 351, startPoint y: 138, endPoint x: 289, endPoint y: 142, distance: 61.1
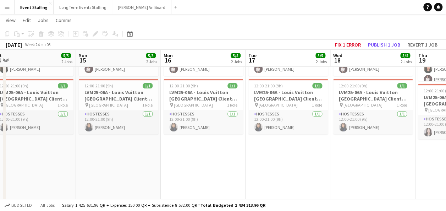
scroll to position [0, 343]
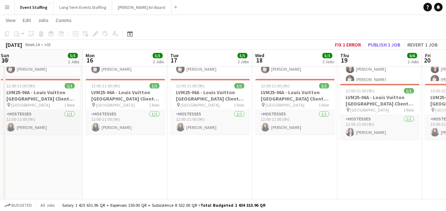
drag, startPoint x: 343, startPoint y: 147, endPoint x: 192, endPoint y: 156, distance: 151.4
click at [192, 156] on app-calendar-viewport "Wed 11 5/5 2 Jobs Thu 12 6/6 2 Jobs Fri 13 8/8 3 Jobs Sat 14 5/5 2 Jobs Sun 15 …" at bounding box center [223, 141] width 446 height 441
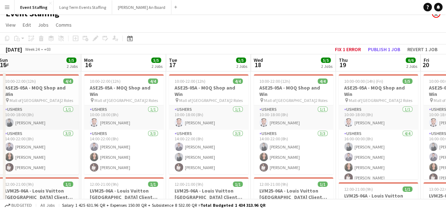
scroll to position [0, 0]
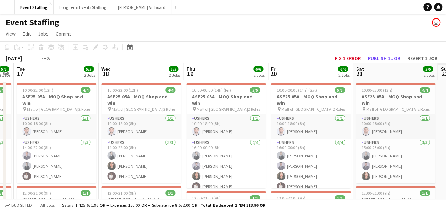
drag, startPoint x: 368, startPoint y: 159, endPoint x: 192, endPoint y: 149, distance: 177.0
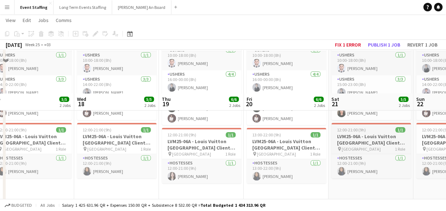
scroll to position [106, 0]
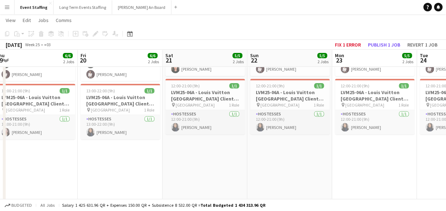
drag, startPoint x: 385, startPoint y: 158, endPoint x: 213, endPoint y: 168, distance: 172.4
click at [213, 168] on app-calendar-viewport "Tue 17 5/5 2 Jobs Wed 18 5/5 2 Jobs Thu 19 6/6 2 Jobs Fri 20 6/6 2 Jobs Sat 21 …" at bounding box center [223, 141] width 446 height 441
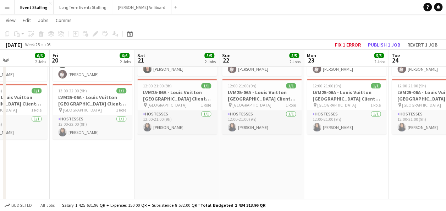
scroll to position [0, 231]
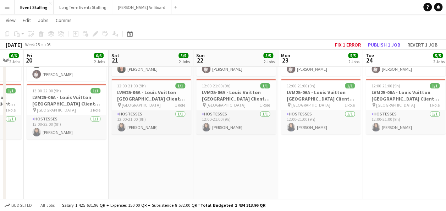
drag, startPoint x: 270, startPoint y: 164, endPoint x: 233, endPoint y: 164, distance: 37.3
click at [233, 164] on app-calendar-viewport "Tue 17 5/5 2 Jobs Wed 18 5/5 2 Jobs Thu 19 6/6 2 Jobs Fri 20 6/6 2 Jobs Sat 21 …" at bounding box center [223, 141] width 446 height 441
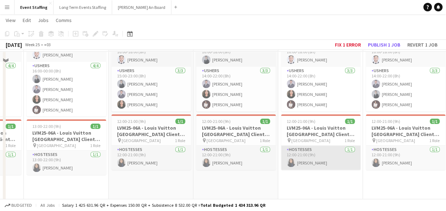
scroll to position [0, 0]
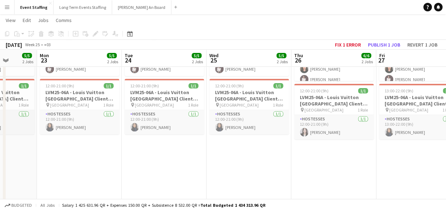
drag, startPoint x: 390, startPoint y: 169, endPoint x: 160, endPoint y: 167, distance: 230.6
click at [148, 168] on app-calendar-viewport "Thu 19 6/6 2 Jobs Fri 20 6/6 2 Jobs Sat 21 5/5 2 Jobs Sun 22 5/5 2 Jobs Mon 23 …" at bounding box center [223, 141] width 446 height 441
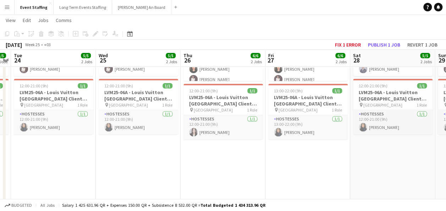
drag, startPoint x: 376, startPoint y: 155, endPoint x: 272, endPoint y: 159, distance: 103.3
click at [272, 159] on app-calendar-viewport "Sat 21 5/5 2 Jobs Sun 22 5/5 2 Jobs Mon 23 5/5 2 Jobs Tue 24 5/5 2 Jobs Wed 25 …" at bounding box center [223, 141] width 446 height 441
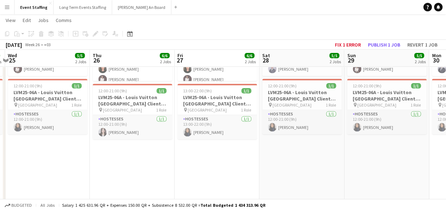
drag, startPoint x: 347, startPoint y: 161, endPoint x: 285, endPoint y: 162, distance: 62.4
click at [285, 162] on app-calendar-viewport "Sat 21 5/5 2 Jobs Sun 22 5/5 2 Jobs Mon 23 5/5 2 Jobs Tue 24 5/5 2 Jobs Wed 25 …" at bounding box center [223, 141] width 446 height 441
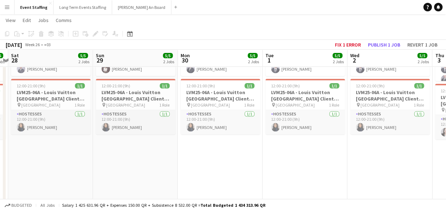
drag, startPoint x: 398, startPoint y: 162, endPoint x: 147, endPoint y: 166, distance: 250.8
click at [147, 166] on app-calendar-viewport "Wed 25 5/5 2 Jobs Thu 26 6/6 2 Jobs Fri 27 6/6 2 Jobs Sat 28 5/5 2 Jobs Sun 29 …" at bounding box center [223, 141] width 446 height 441
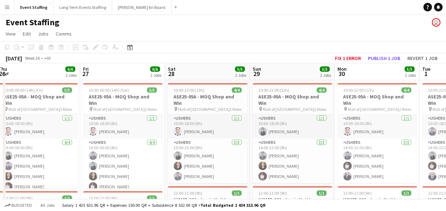
drag, startPoint x: 165, startPoint y: 137, endPoint x: 308, endPoint y: 151, distance: 143.7
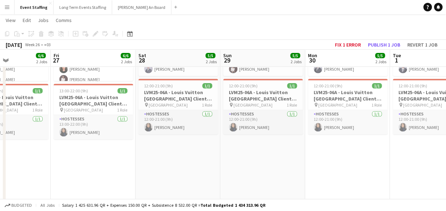
drag, startPoint x: 95, startPoint y: 148, endPoint x: 123, endPoint y: 153, distance: 28.8
click at [122, 153] on app-calendar-viewport "Tue 24 5/5 2 Jobs Wed 25 5/5 2 Jobs Thu 26 6/6 2 Jobs Fri 27 6/6 2 Jobs Sat 28 …" at bounding box center [223, 141] width 446 height 441
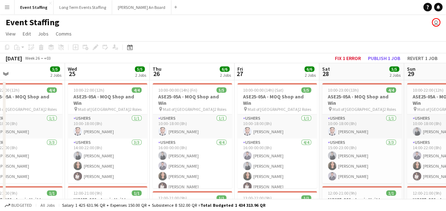
drag, startPoint x: 123, startPoint y: 153, endPoint x: 253, endPoint y: 156, distance: 129.2
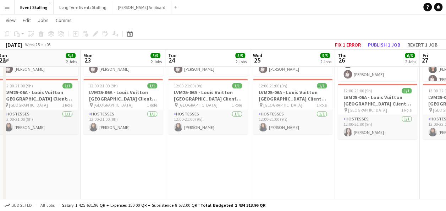
drag, startPoint x: 92, startPoint y: 152, endPoint x: 329, endPoint y: 163, distance: 237.2
click at [329, 163] on app-calendar-viewport "Fri 20 6/6 2 Jobs Sat 21 5/5 2 Jobs Sun 22 5/5 2 Jobs Mon 23 5/5 2 Jobs Tue 24 …" at bounding box center [223, 141] width 446 height 441
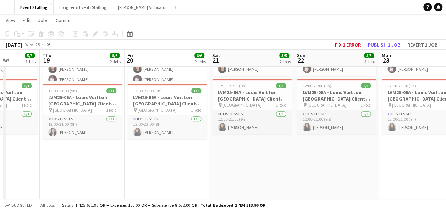
drag, startPoint x: 167, startPoint y: 154, endPoint x: 339, endPoint y: 159, distance: 171.8
click at [339, 159] on app-calendar-viewport "Mon 16 5/5 2 Jobs Tue 17 5/5 2 Jobs Wed 18 5/5 2 Jobs Thu 19 6/6 2 Jobs Fri 20 …" at bounding box center [223, 141] width 446 height 441
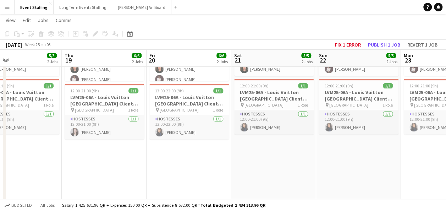
drag, startPoint x: 203, startPoint y: 168, endPoint x: 227, endPoint y: 166, distance: 23.8
click at [227, 166] on app-calendar-viewport "Mon 16 5/5 2 Jobs Tue 17 5/5 2 Jobs Wed 18 5/5 2 Jobs Thu 19 6/6 2 Jobs Fri 20 …" at bounding box center [223, 141] width 446 height 441
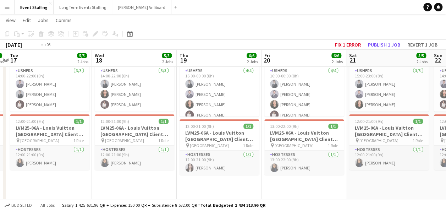
drag, startPoint x: 123, startPoint y: 165, endPoint x: 319, endPoint y: 169, distance: 195.9
click at [319, 169] on app-calendar-viewport "Sun 15 5/5 2 Jobs Mon 16 5/5 2 Jobs Tue 17 5/5 2 Jobs Wed 18 5/5 2 Jobs Thu 19 …" at bounding box center [223, 177] width 446 height 441
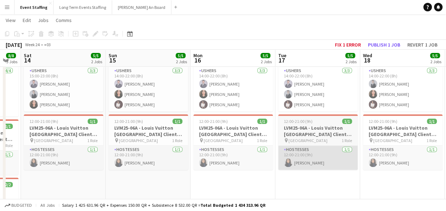
drag, startPoint x: 153, startPoint y: 149, endPoint x: 331, endPoint y: 152, distance: 178.1
click at [335, 152] on app-calendar-viewport "Thu 12 6/6 2 Jobs Fri 13 8/8 3 Jobs Sat 14 5/5 2 Jobs Sun 15 5/5 2 Jobs Mon 16 …" at bounding box center [223, 177] width 446 height 441
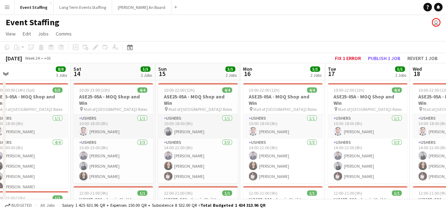
drag, startPoint x: 289, startPoint y: 149, endPoint x: 358, endPoint y: 149, distance: 68.1
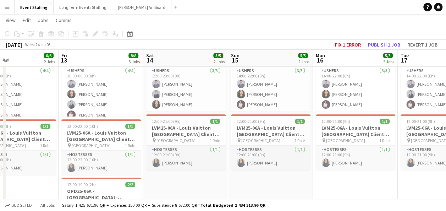
drag, startPoint x: 165, startPoint y: 145, endPoint x: 235, endPoint y: 147, distance: 69.9
click at [235, 147] on app-calendar-viewport "Tue 10 5/5 2 Jobs Wed 11 5/5 2 Jobs Thu 12 6/6 2 Jobs Fri 13 8/8 3 Jobs Sat 14 …" at bounding box center [223, 177] width 446 height 441
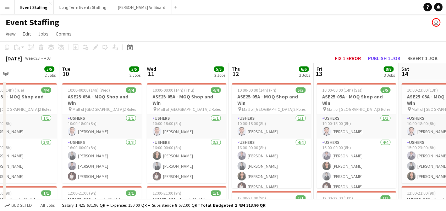
drag, startPoint x: 231, startPoint y: 140, endPoint x: 400, endPoint y: 143, distance: 168.9
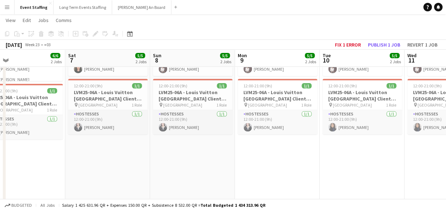
drag, startPoint x: 129, startPoint y: 158, endPoint x: 359, endPoint y: 166, distance: 229.3
click at [359, 166] on app-calendar-viewport "Wed 4 4/4 1 Job Thu 5 6/6 2 Jobs Fri 6 6/6 2 Jobs Sat 7 5/5 2 Jobs Sun 8 5/5 2 …" at bounding box center [223, 141] width 446 height 441
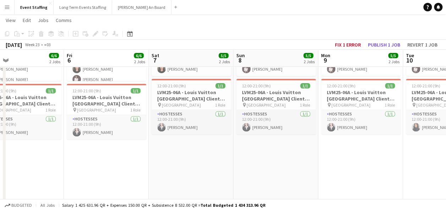
drag, startPoint x: 151, startPoint y: 175, endPoint x: 264, endPoint y: 178, distance: 113.2
click at [264, 178] on app-calendar-viewport "Tue 3 4/4 1 Job Wed 4 4/4 1 Job Thu 5 6/6 2 Jobs Fri 6 6/6 2 Jobs Sat 7 5/5 2 J…" at bounding box center [223, 141] width 446 height 441
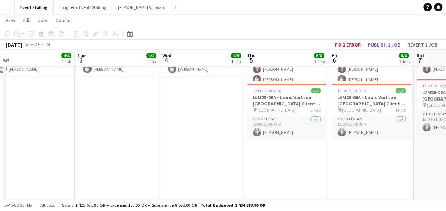
drag, startPoint x: 108, startPoint y: 169, endPoint x: 339, endPoint y: 175, distance: 231.4
click at [339, 175] on app-calendar-viewport "Sat 31 4/4 1 Job Sun 1 4/4 1 Job Mon 2 4/4 1 Job Tue 3 4/4 1 Job Wed 4 4/4 1 Jo…" at bounding box center [223, 141] width 446 height 441
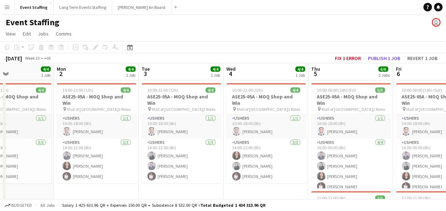
drag, startPoint x: 159, startPoint y: 188, endPoint x: 309, endPoint y: 191, distance: 149.7
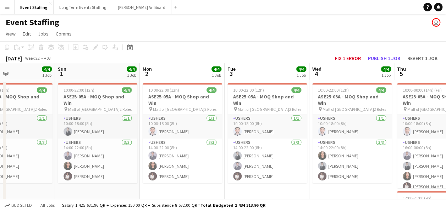
click at [346, 23] on div "Event Staffing user" at bounding box center [223, 20] width 446 height 13
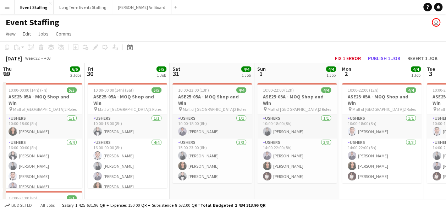
scroll to position [0, 199]
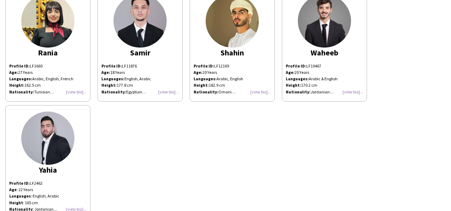
scroll to position [432, 0]
